Goal: Register for event/course

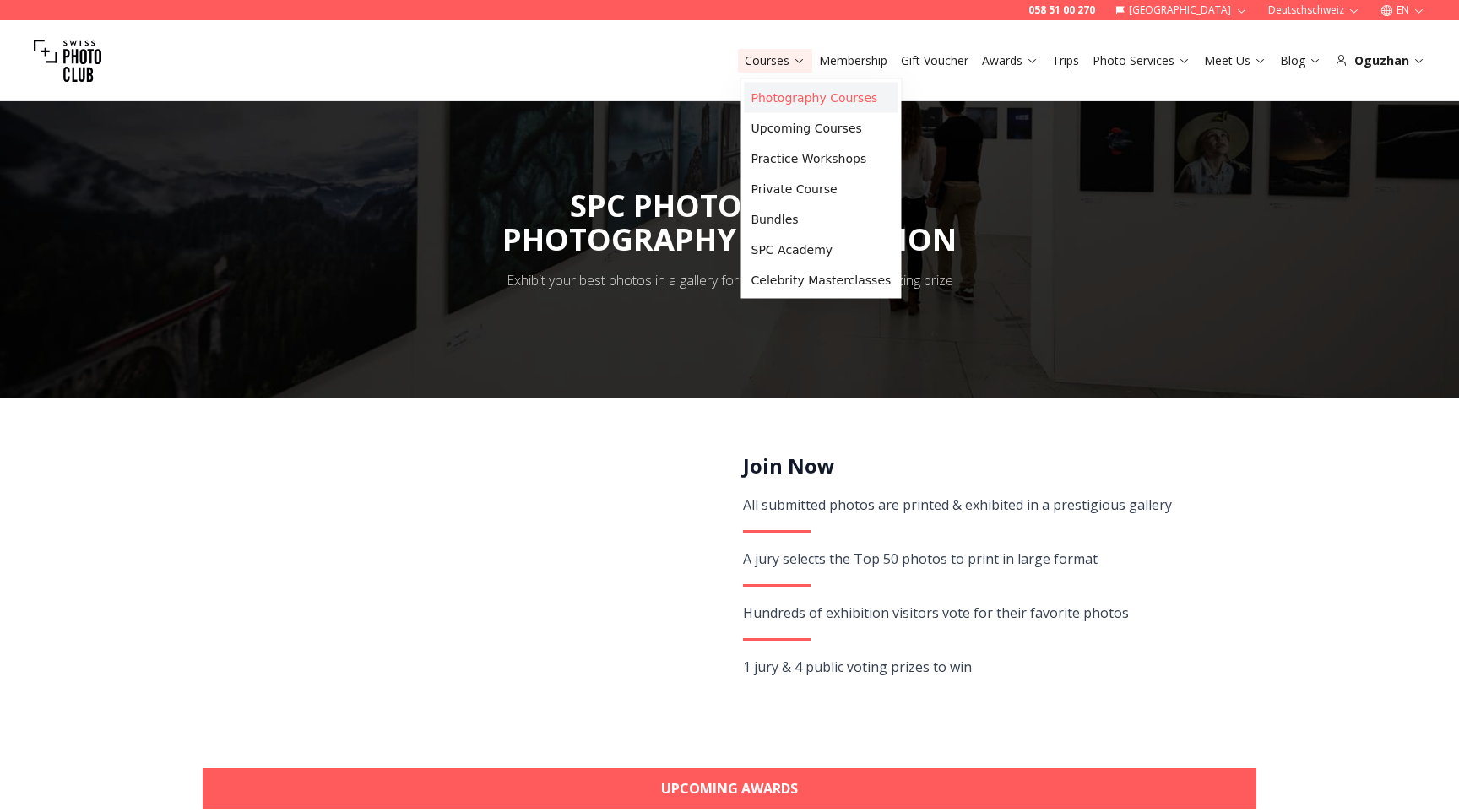
click at [766, 102] on link "Photography Courses" at bounding box center [822, 97] width 154 height 30
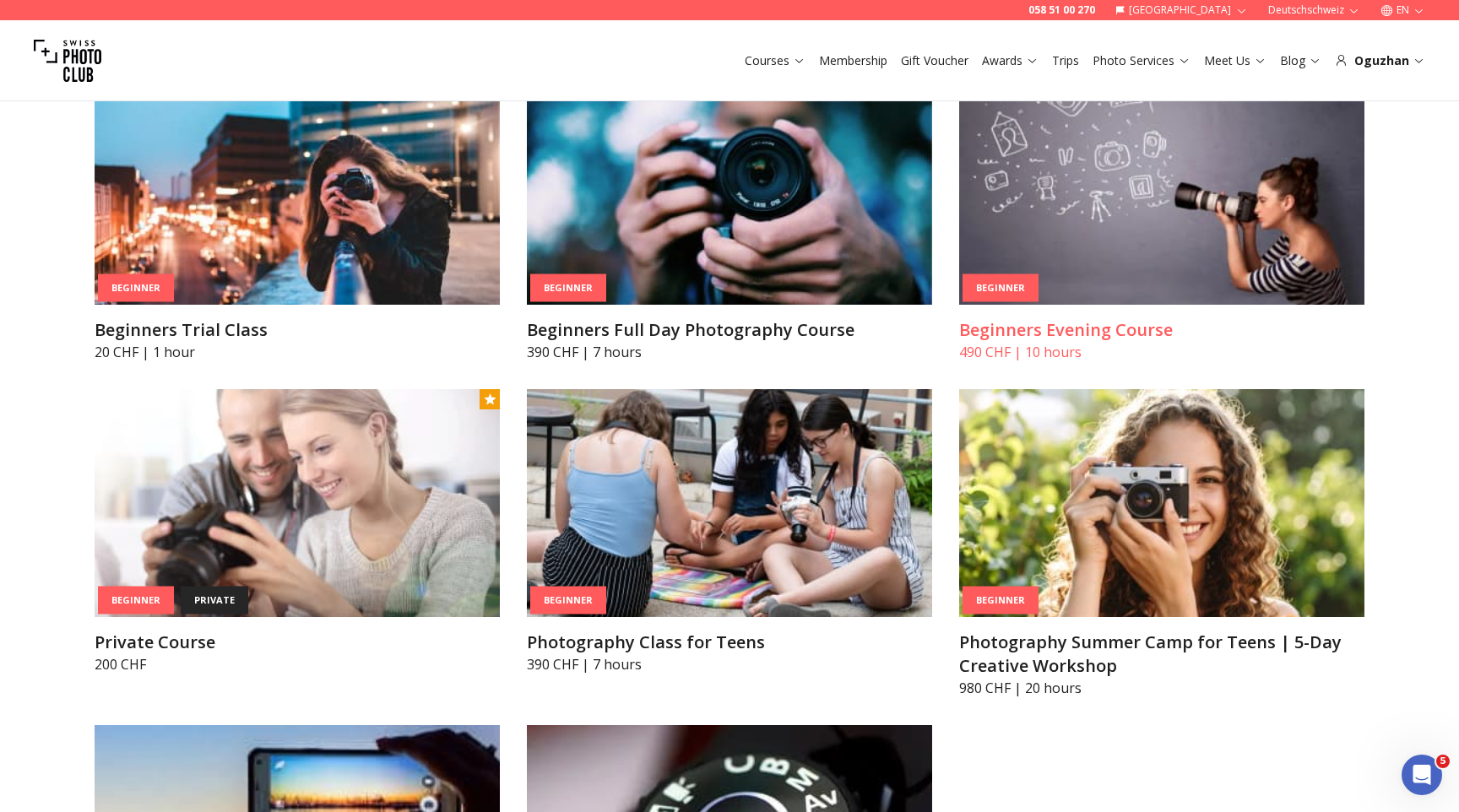
click at [1155, 240] on img at bounding box center [1161, 190] width 405 height 228
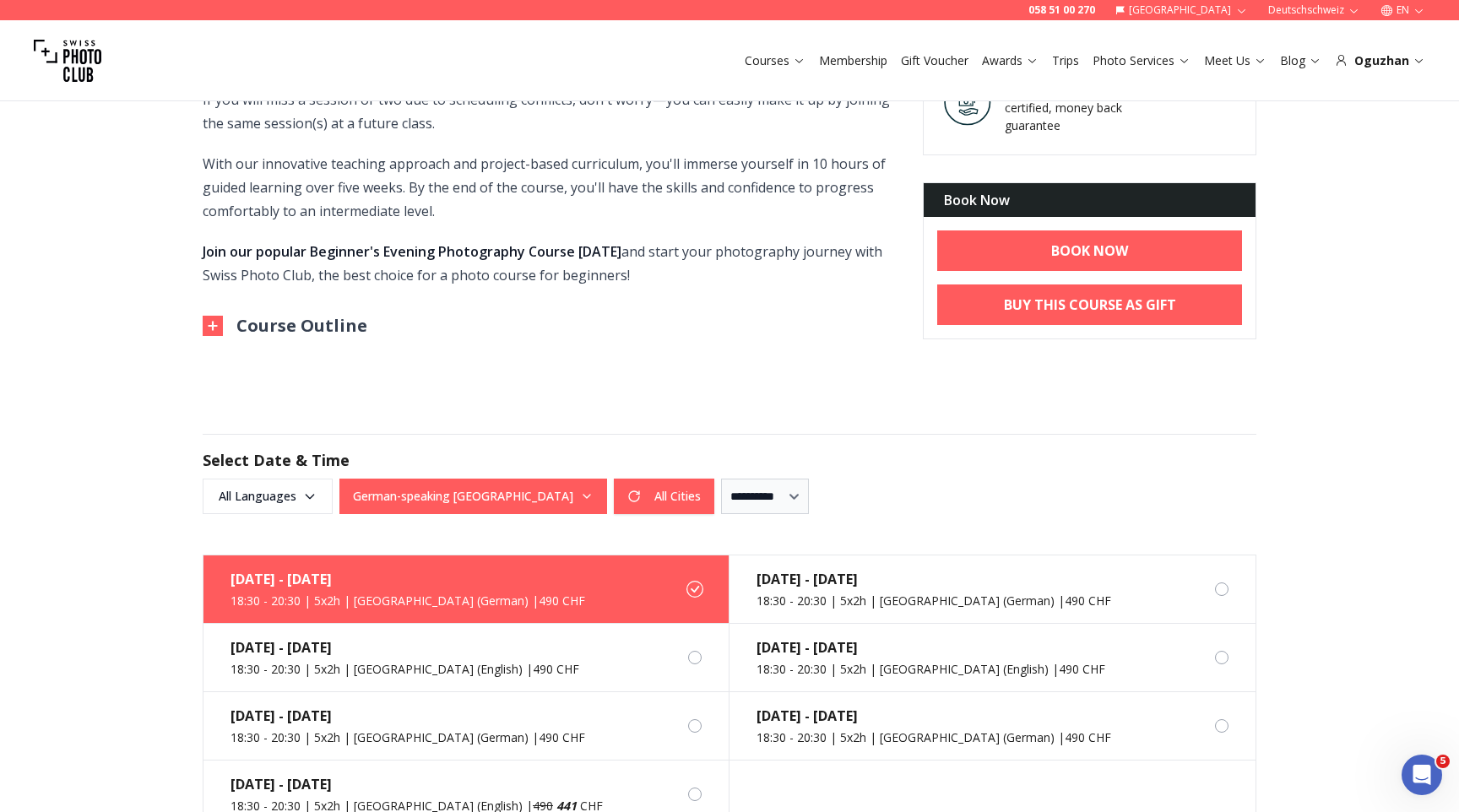
scroll to position [976, 0]
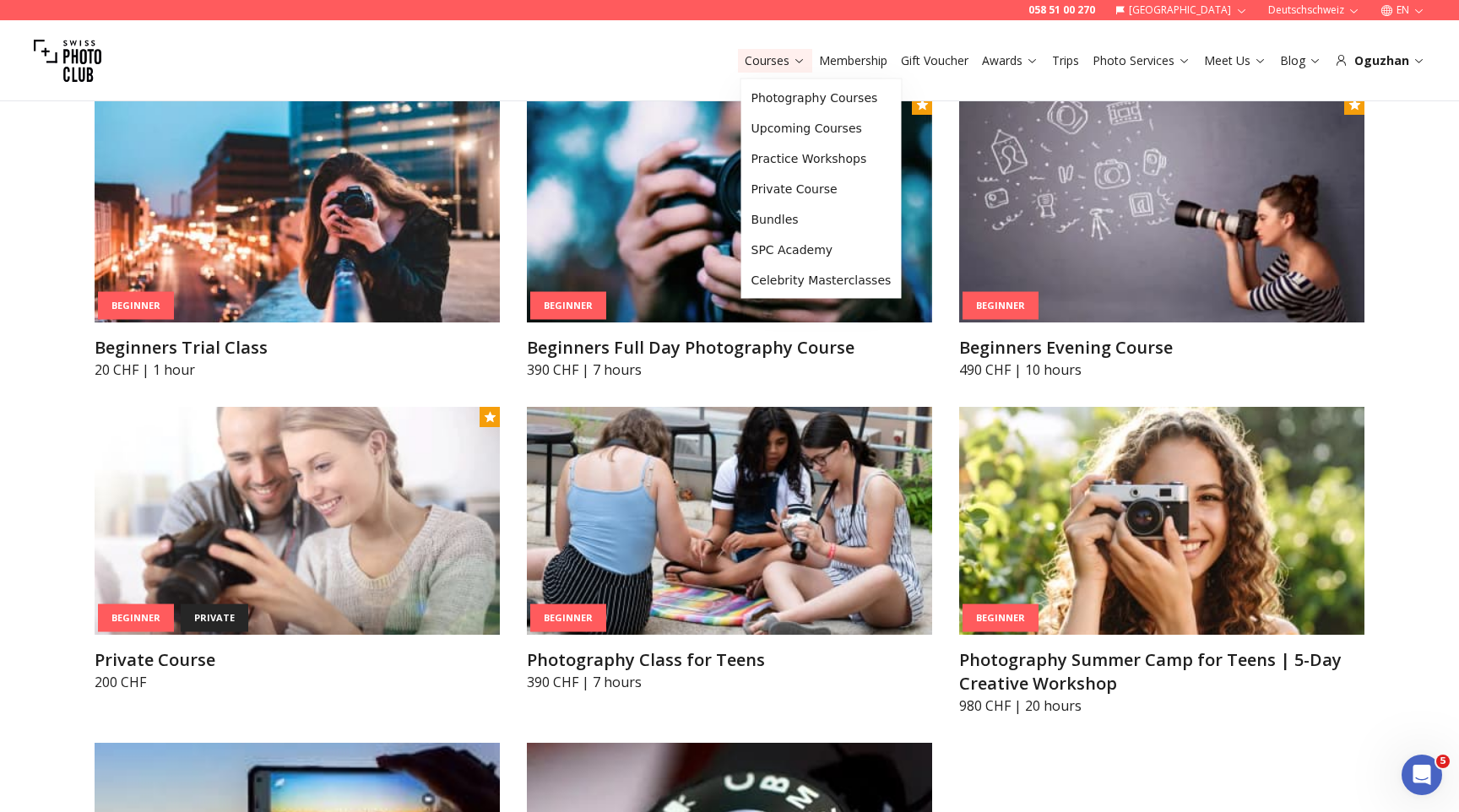
scroll to position [810, 0]
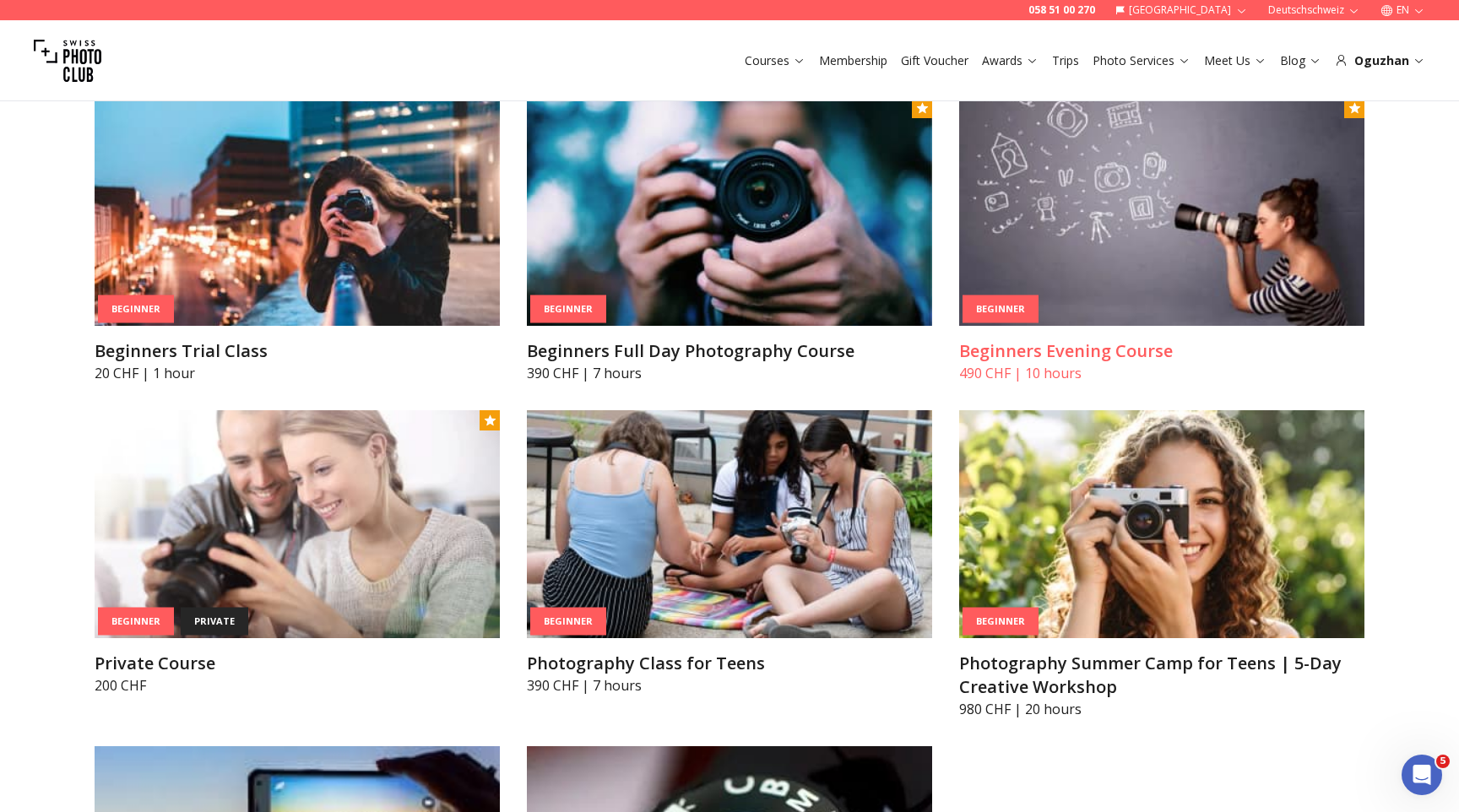
click at [1120, 330] on article "Beginner Beginners Evening Course 490 CHF | 10 hours" at bounding box center [1161, 241] width 405 height 286
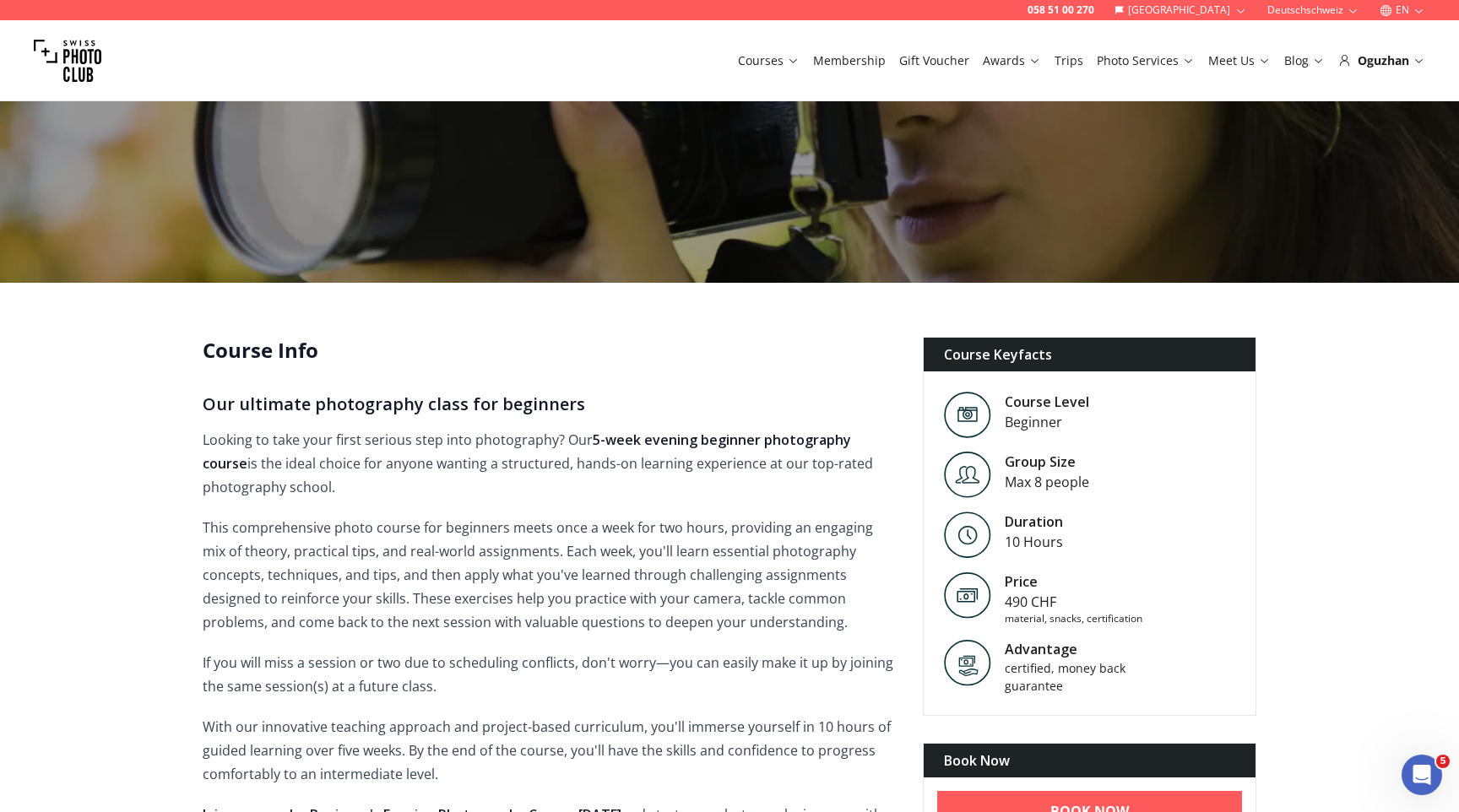
scroll to position [140, 0]
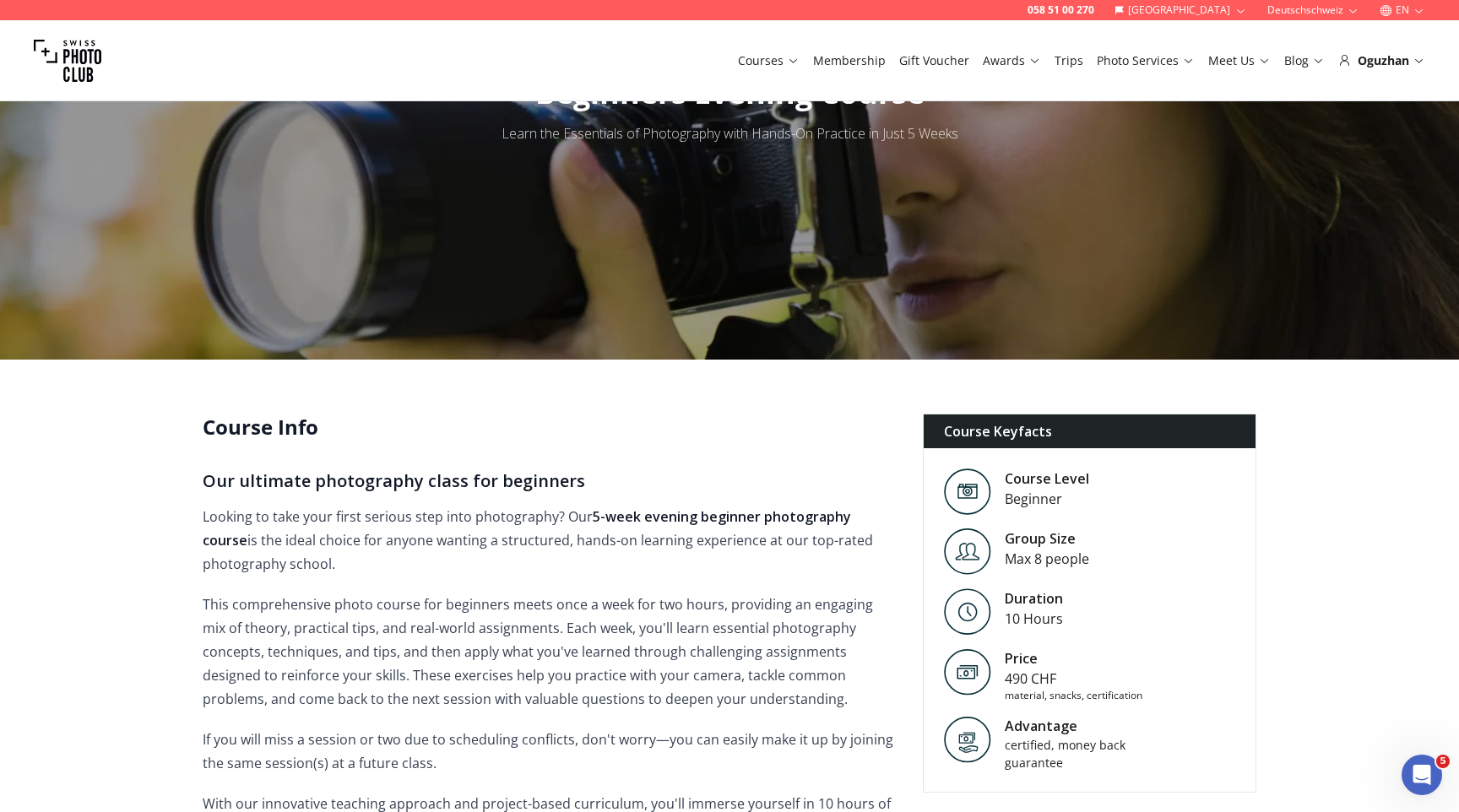
click at [1301, 5] on button "Deutschschweiz" at bounding box center [1312, 10] width 105 height 20
click at [1294, 59] on link "Romandie" at bounding box center [1316, 58] width 103 height 20
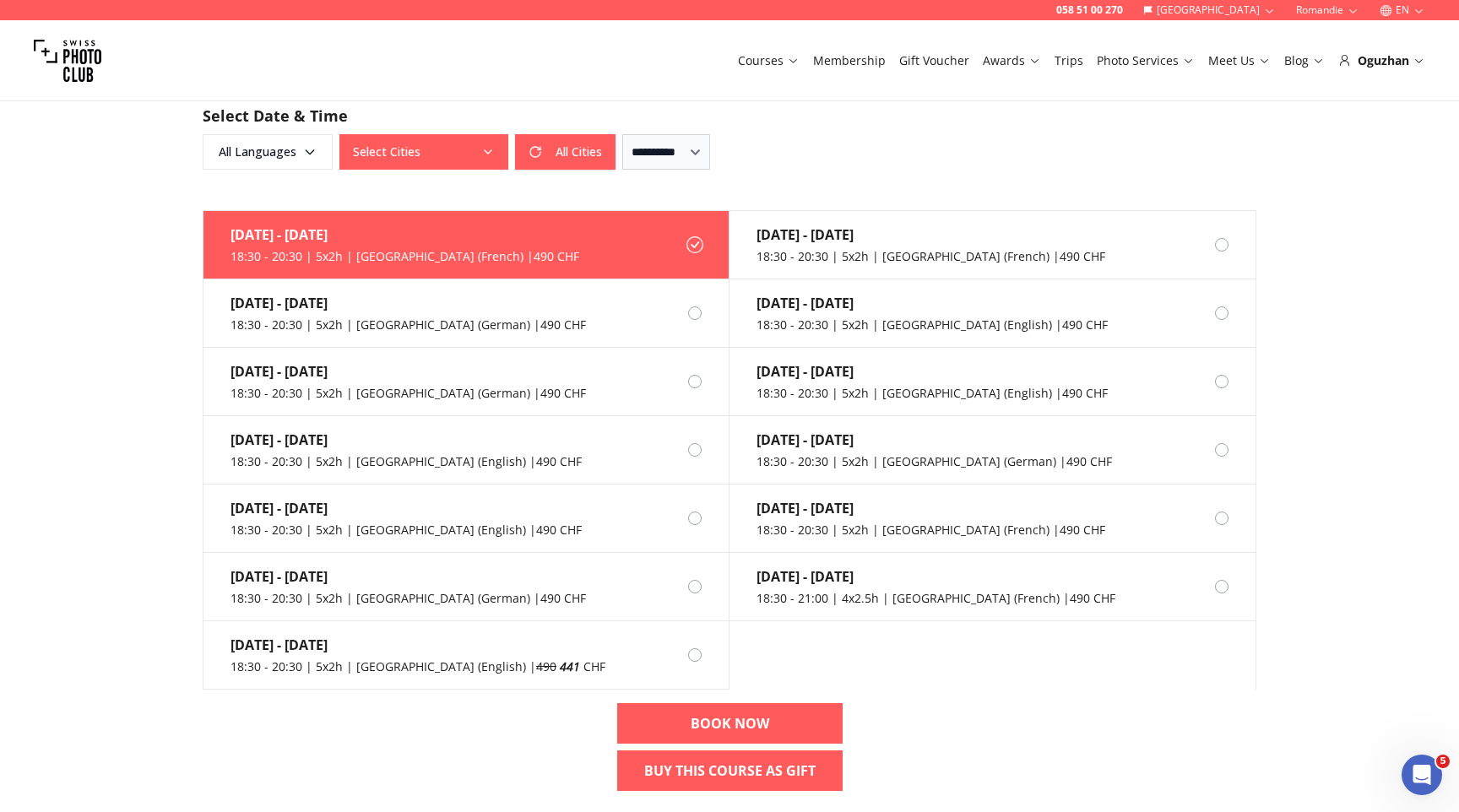
scroll to position [1118, 0]
